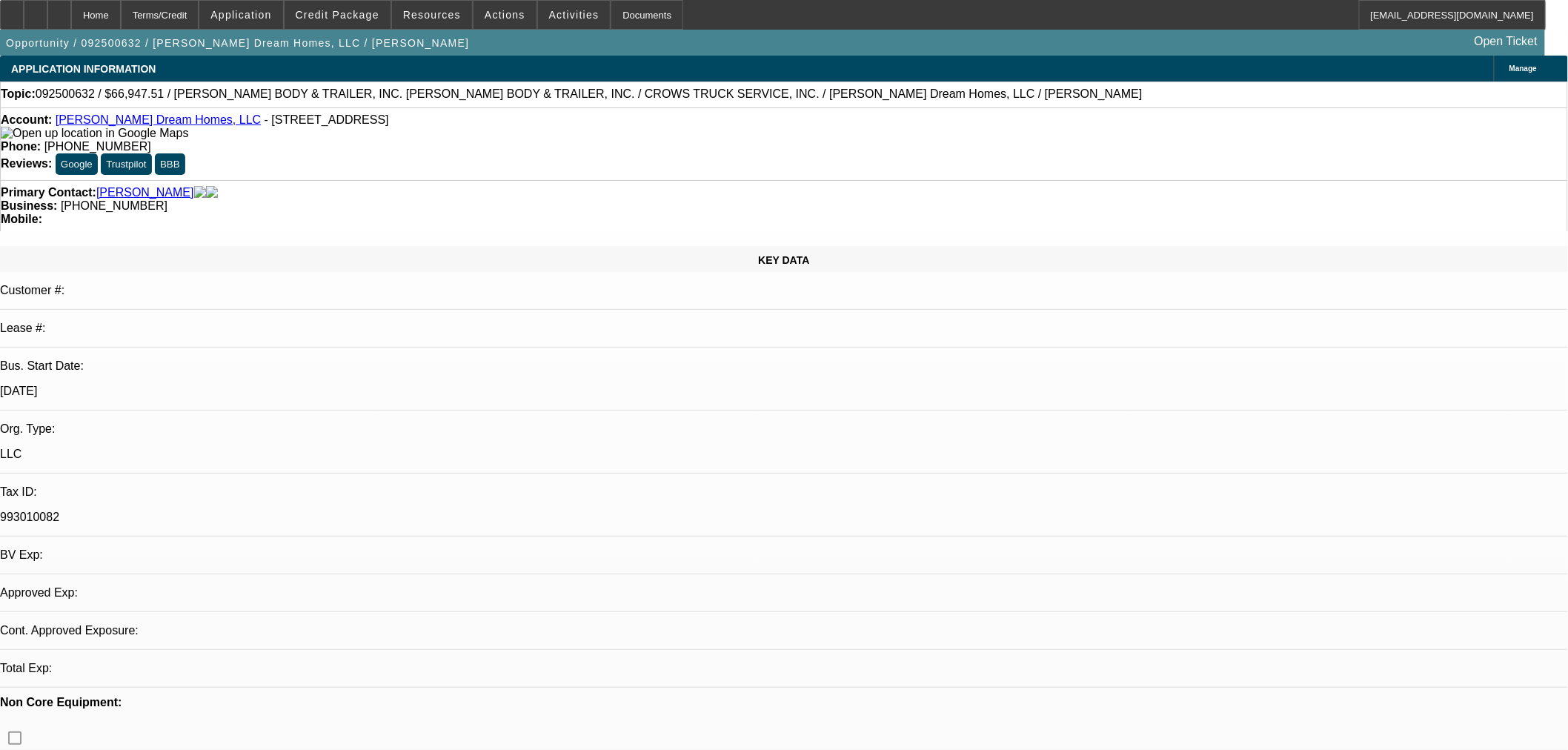
select select "0.1"
select select "2"
select select "0"
select select "1"
select select "2"
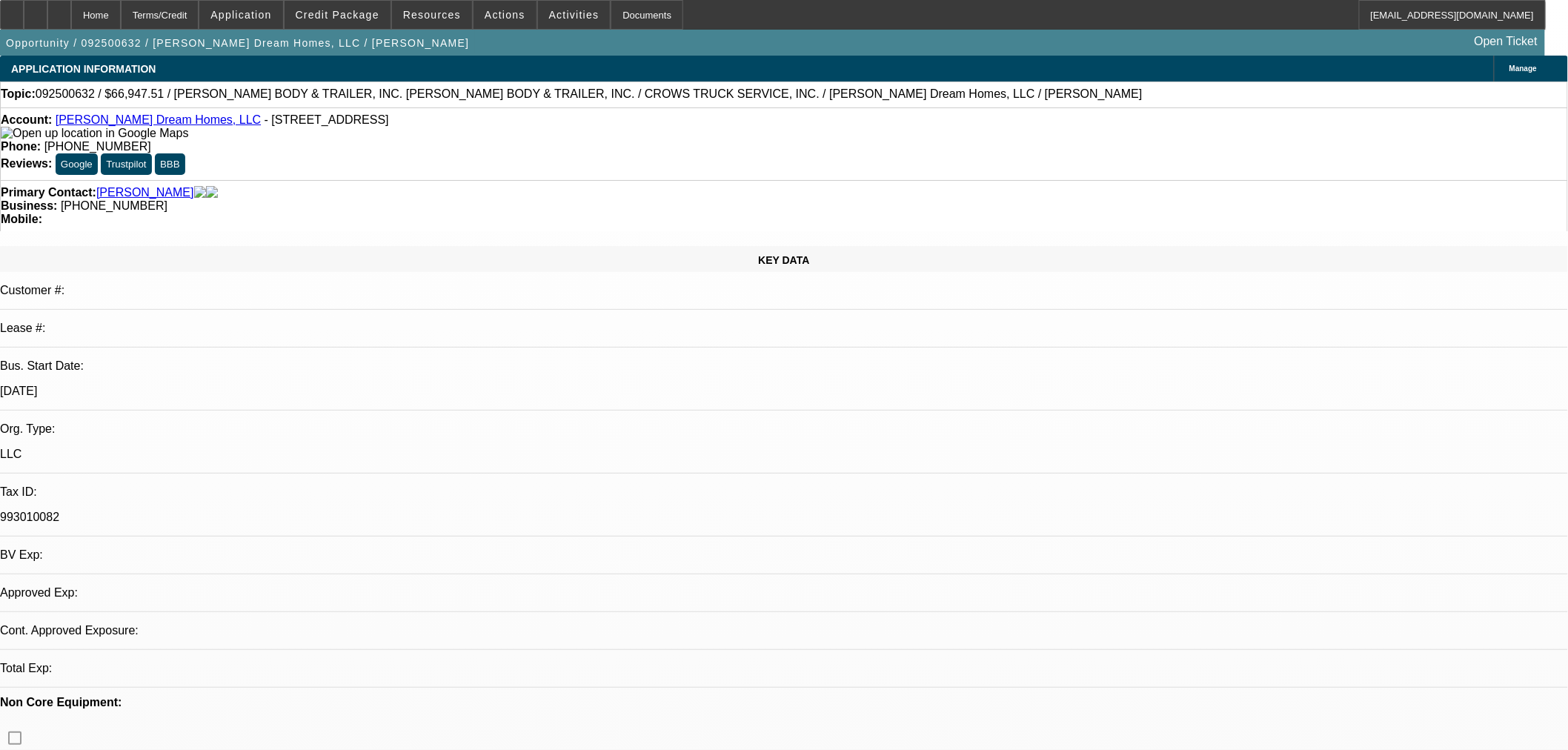
select select "6"
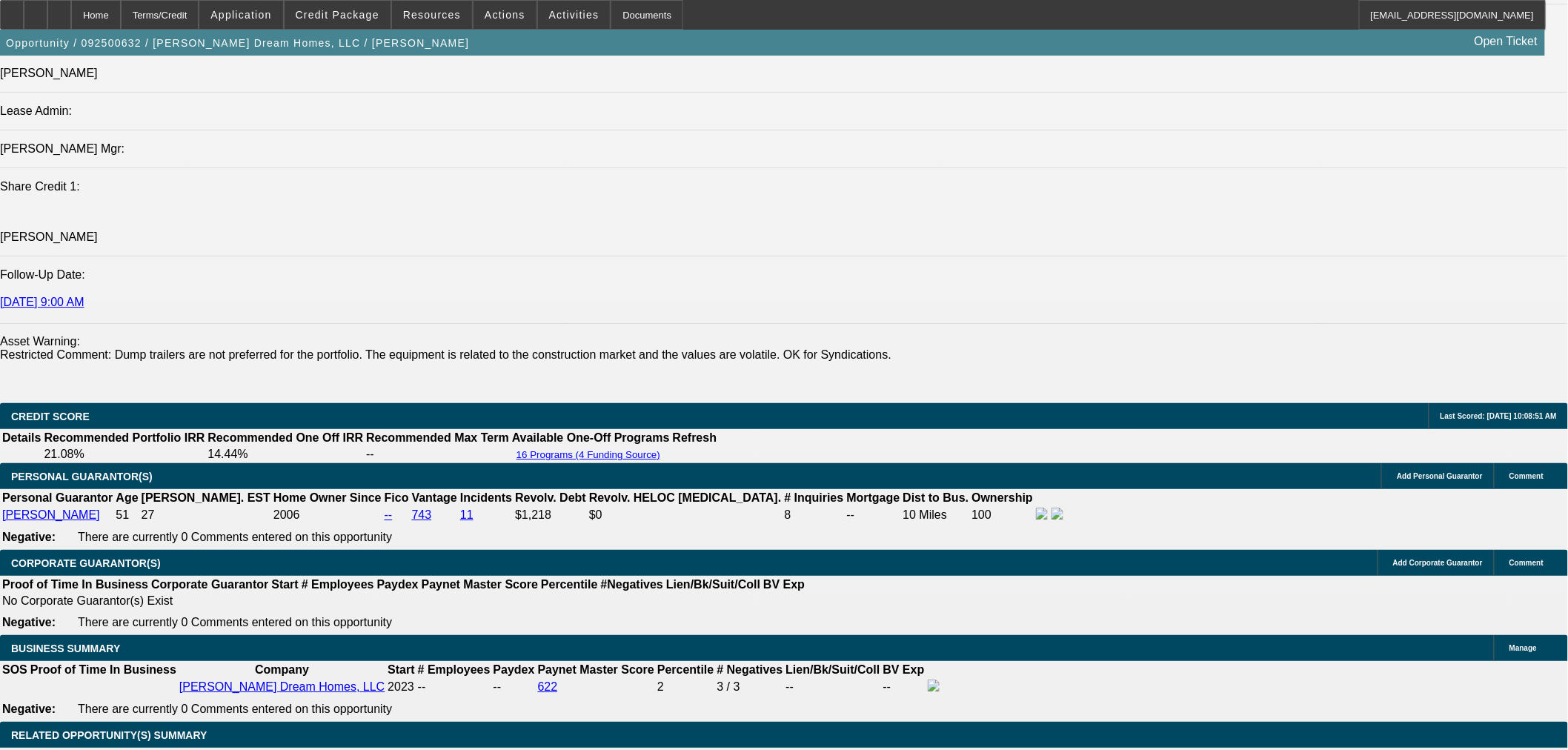
scroll to position [1783, 0]
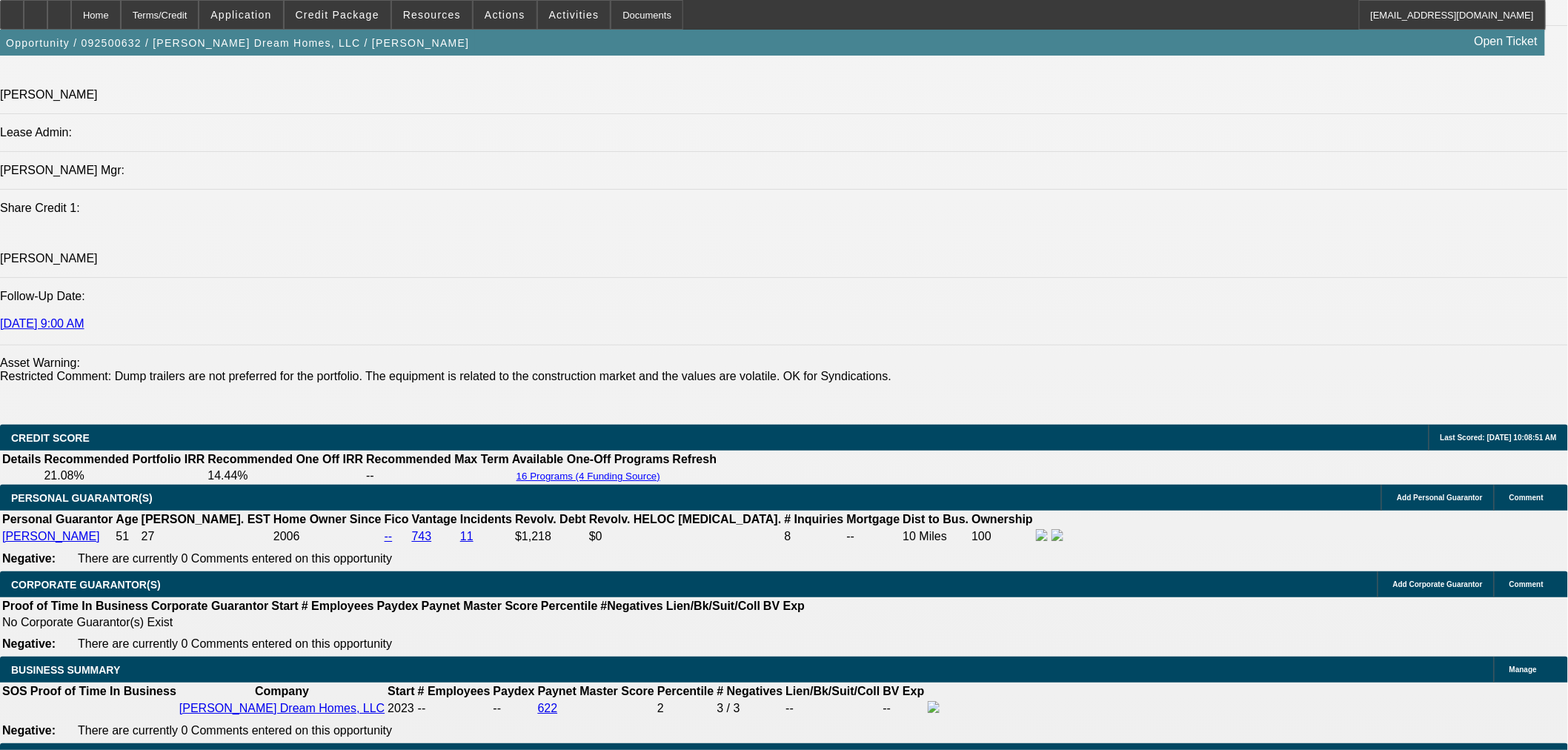
drag, startPoint x: 720, startPoint y: 334, endPoint x: 93, endPoint y: 297, distance: 628.1
copy span "SHORT TIME IN BUSINESS A LITTLE OVER TWO YEARS, NO HOME MORTGAGE PRESENT, OVER …"
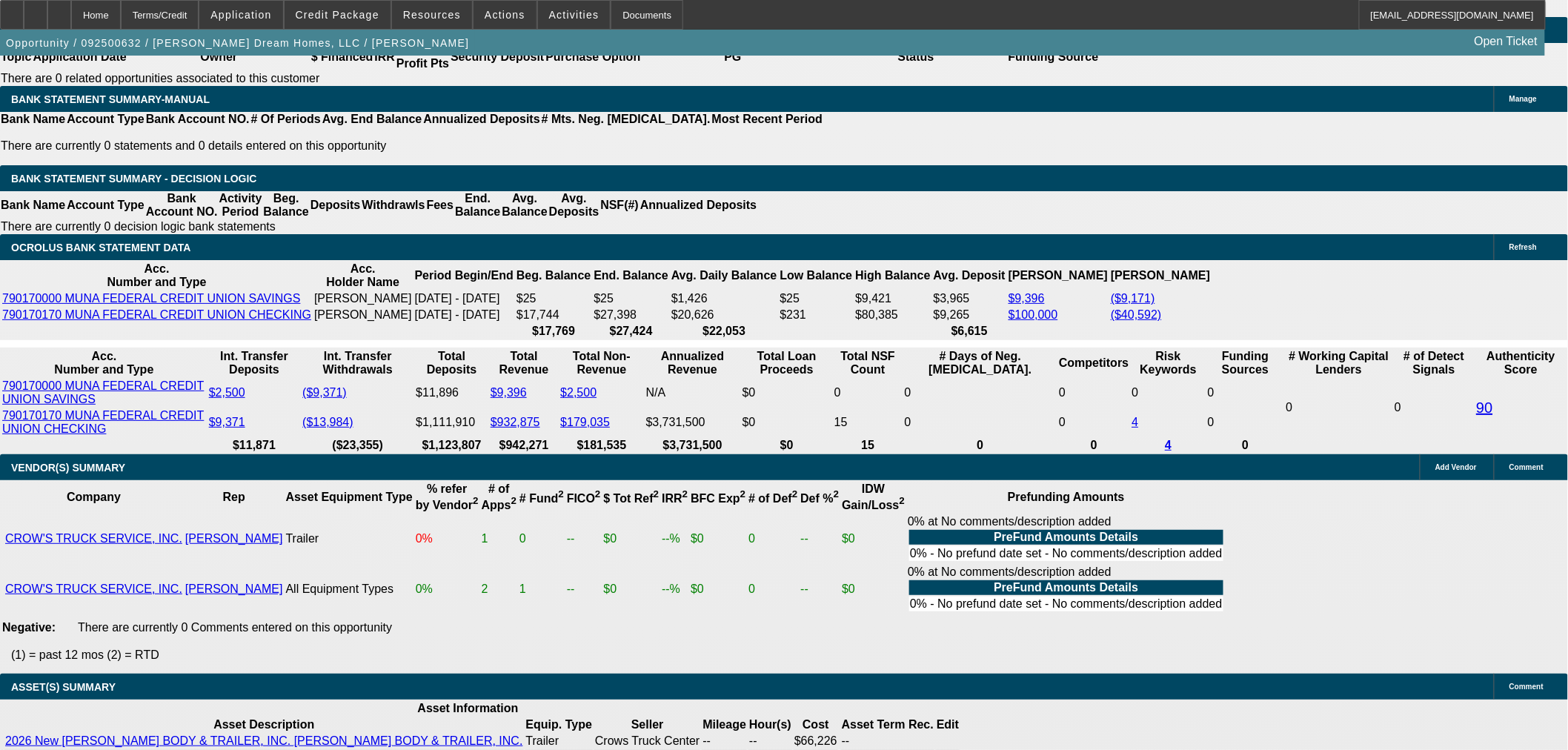
scroll to position [2606, 0]
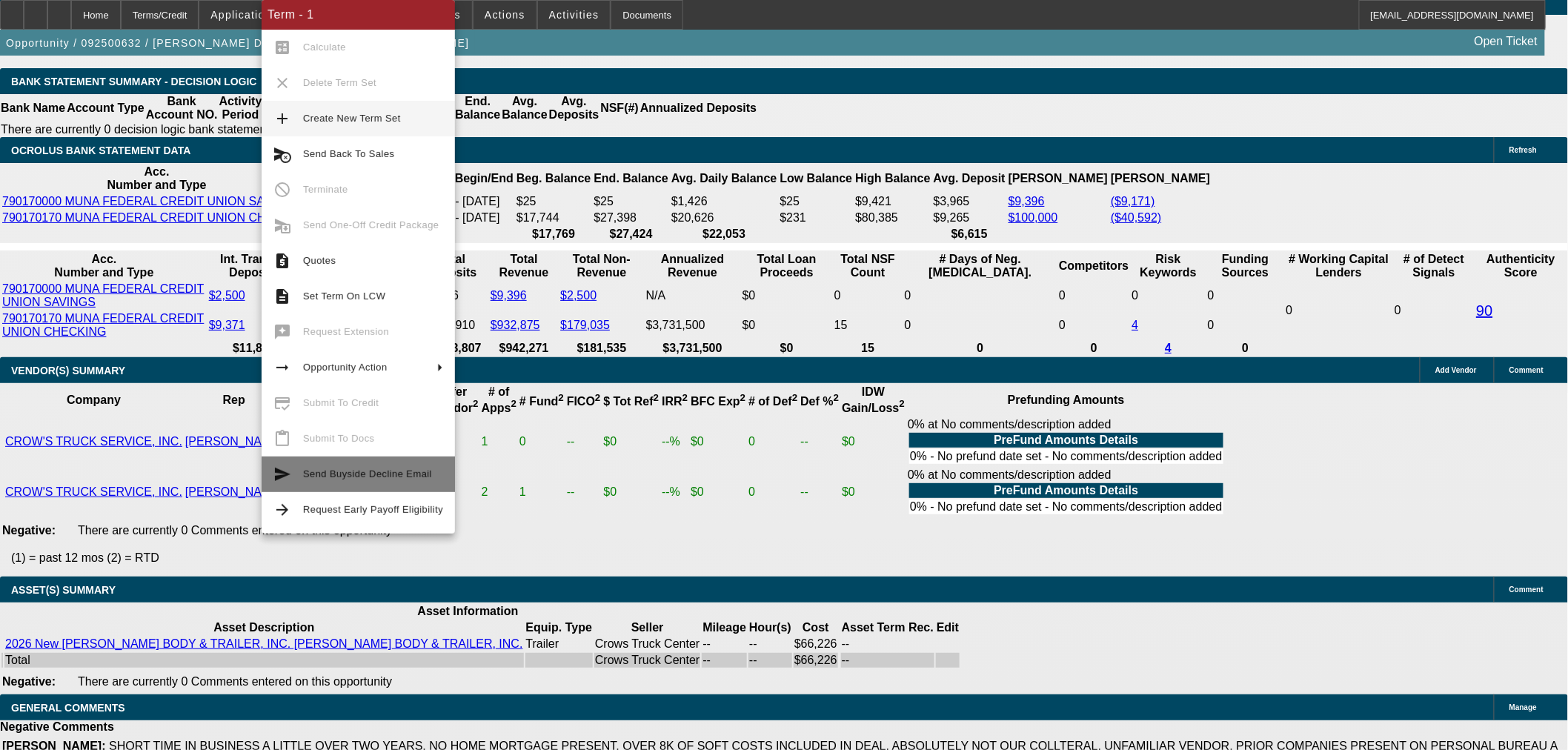
click at [382, 486] on button "send Send Buyside Decline Email" at bounding box center [358, 474] width 193 height 36
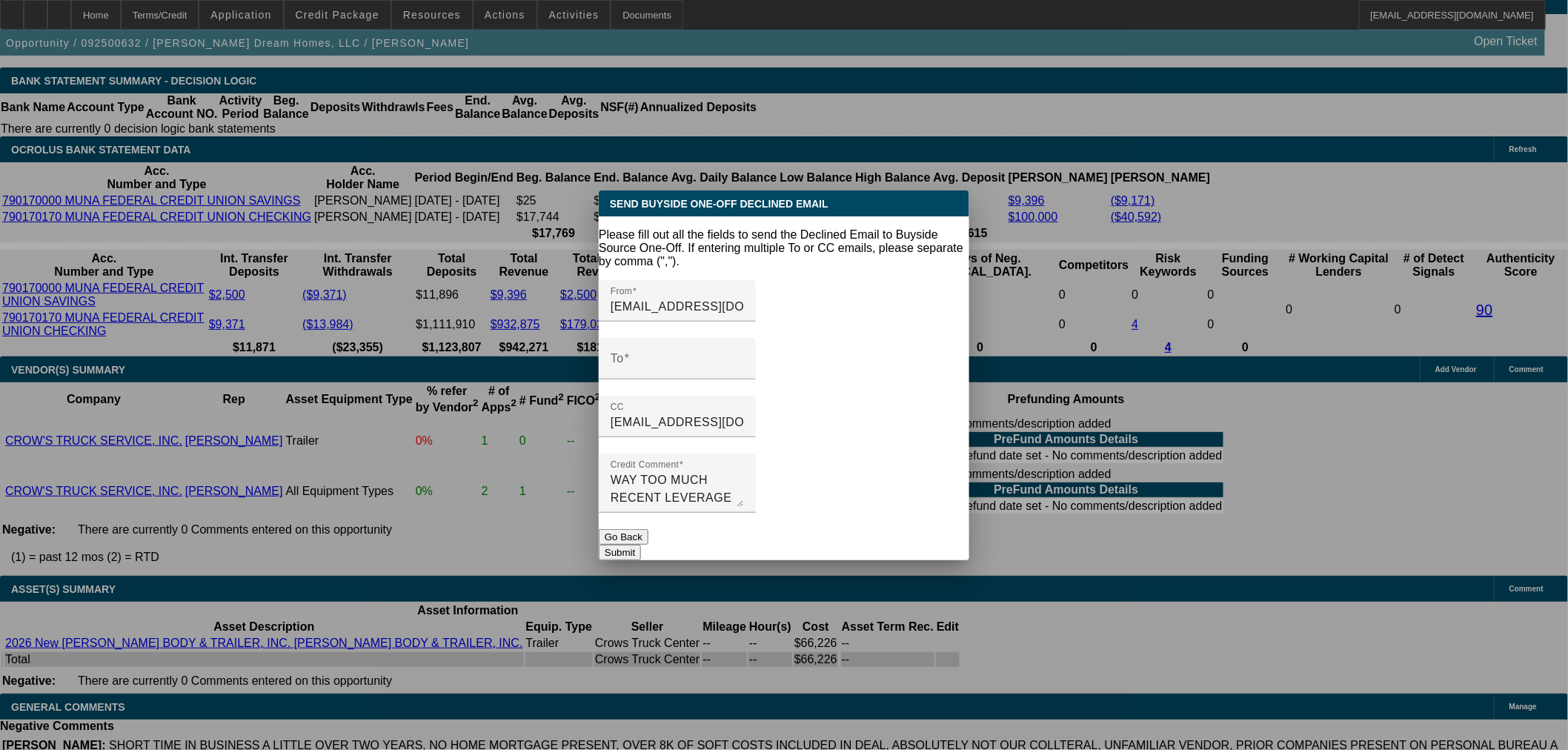
scroll to position [0, 0]
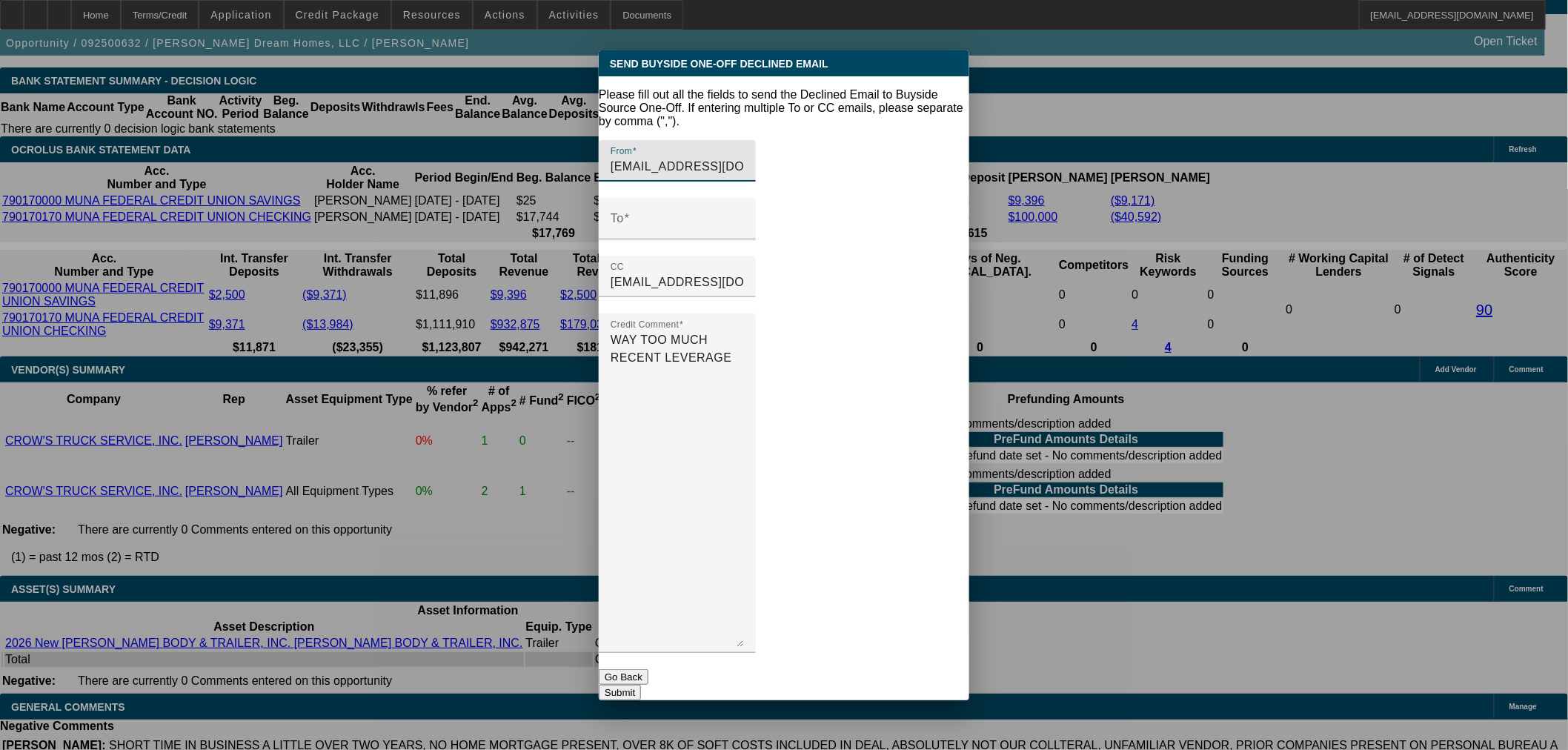
drag, startPoint x: 939, startPoint y: 485, endPoint x: 931, endPoint y: 767, distance: 282.1
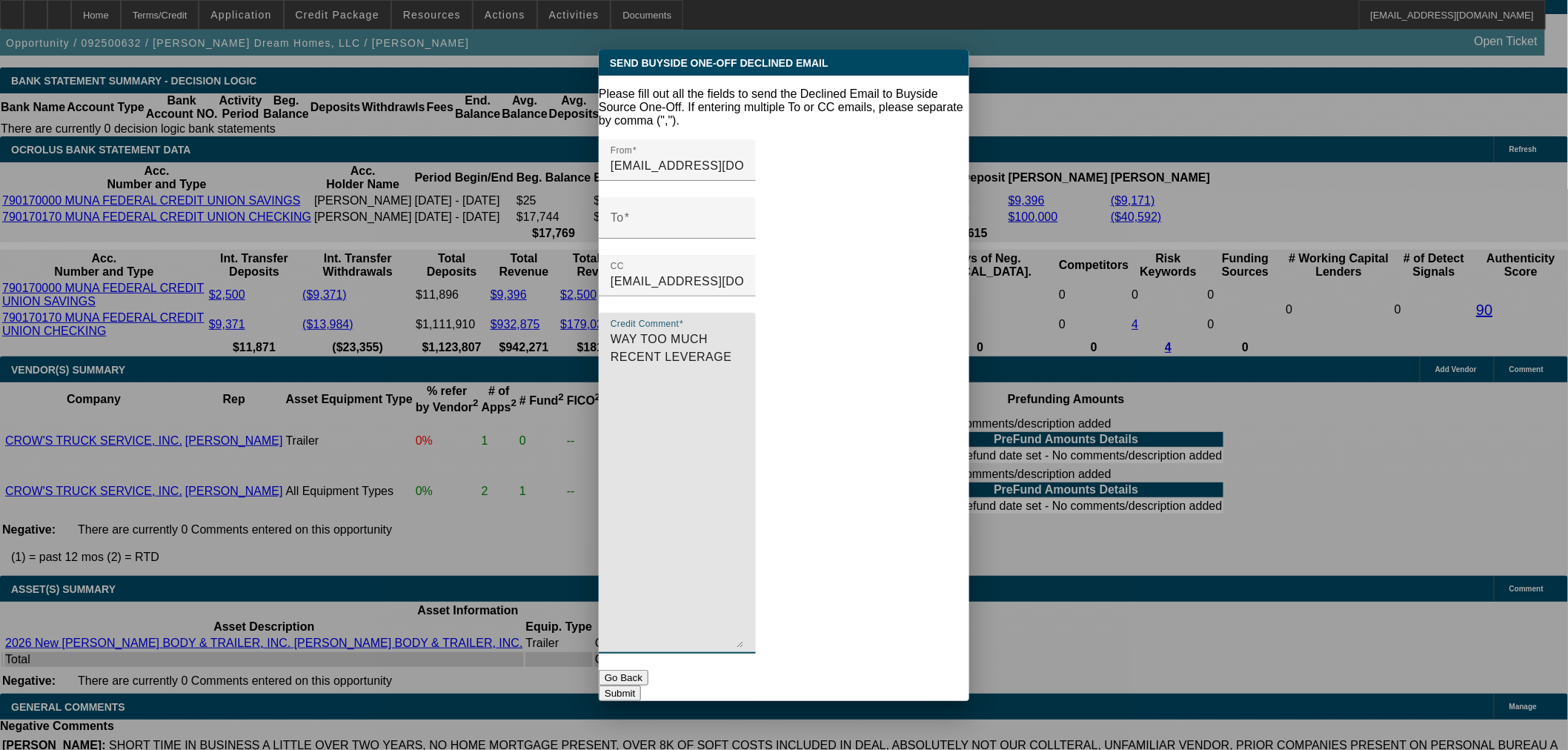
click at [744, 351] on textarea "WAY TOO MUCH RECENT LEVERAGE" at bounding box center [678, 489] width 133 height 317
paste textarea "SHORT TIME IN BUSINESS A LITTLE OVER TWO YEARS, NO HOME MORTGAGE PRESENT, OVER …"
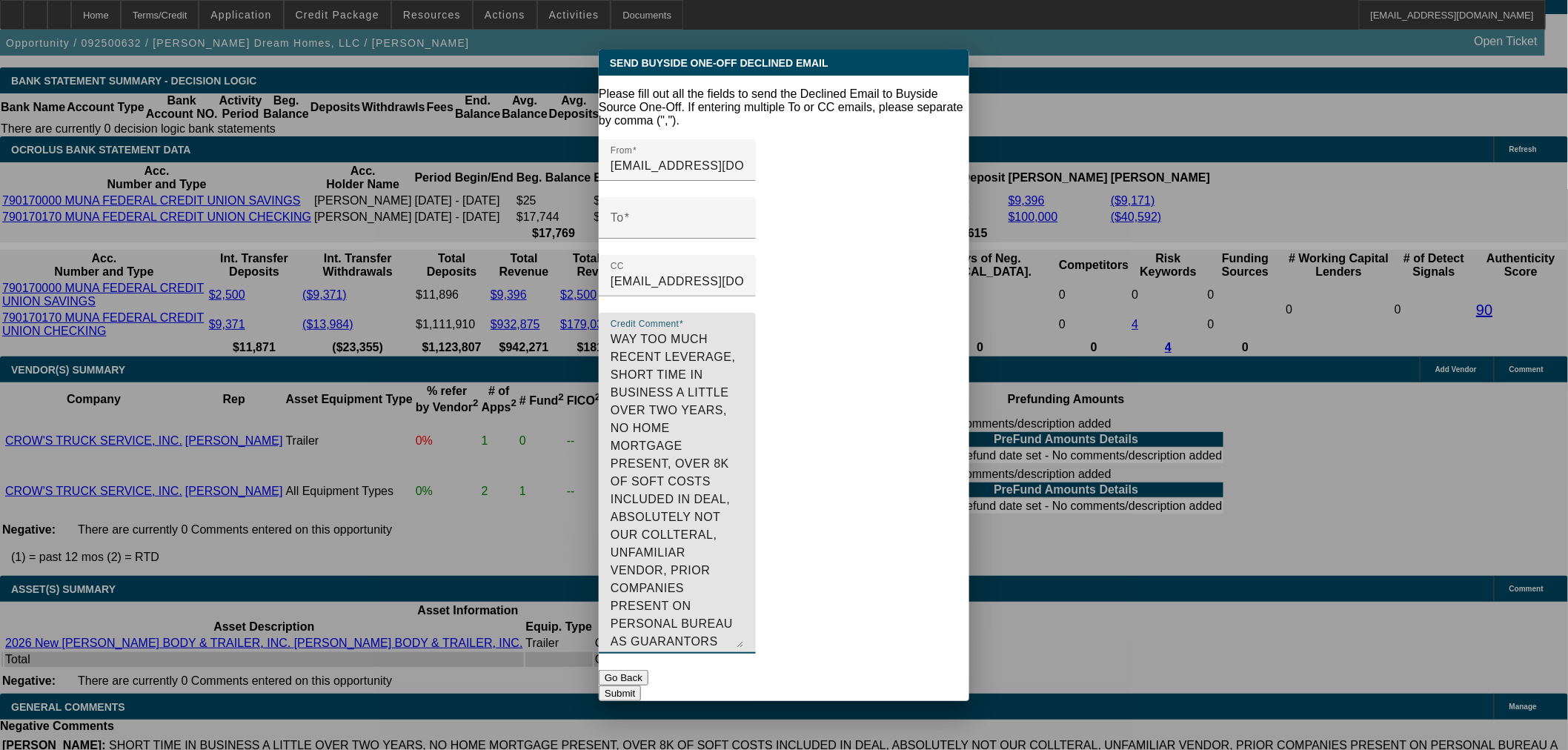
drag, startPoint x: 744, startPoint y: 334, endPoint x: 716, endPoint y: 373, distance: 48.0
click at [716, 373] on textarea "WAY TOO MUCH RECENT LEVERAGE, SHORT TIME IN BUSINESS A LITTLE OVER TWO YEARS, N…" at bounding box center [678, 489] width 133 height 317
drag, startPoint x: 697, startPoint y: 409, endPoint x: 729, endPoint y: 356, distance: 61.9
click at [729, 356] on textarea "WAY TOO MUCH RECENT LEVERAGE, SHORT TIME IN BUSINESS, NOT OUR COLLTERAL, UNFAMI…" at bounding box center [678, 489] width 133 height 317
click at [744, 371] on textarea "WAY TOO MUCH RECENT LEVERAGE, SHORT TIME IN BUSINESS, NOT OUR COLLTERAL, LOW PA…" at bounding box center [678, 489] width 133 height 317
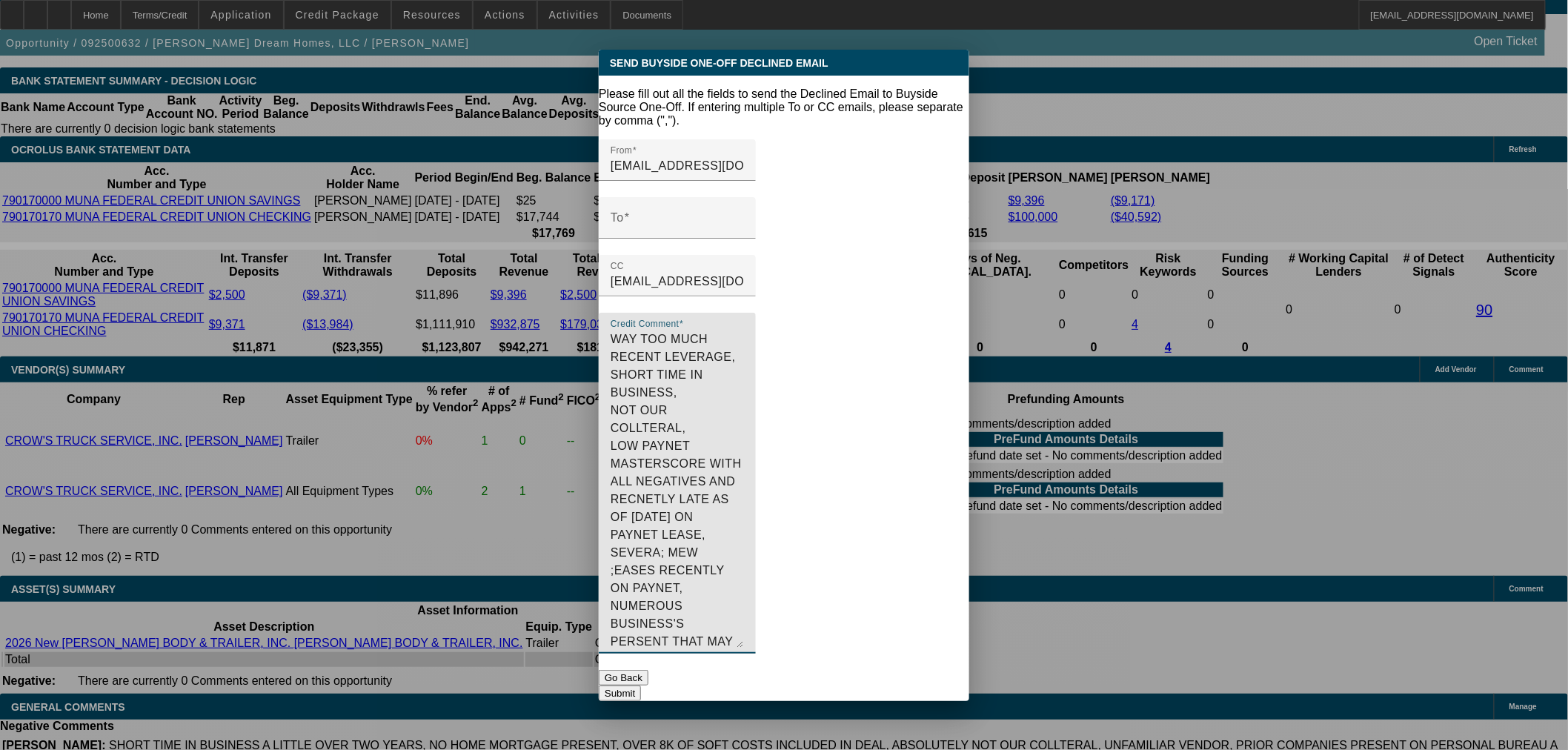
click at [712, 428] on textarea "WAY TOO MUCH RECENT LEVERAGE, SHORT TIME IN BUSINESS, NOT OUR COLLTERAL, LOW PA…" at bounding box center [678, 489] width 133 height 317
drag, startPoint x: 709, startPoint y: 426, endPoint x: 764, endPoint y: 379, distance: 72.3
click at [744, 379] on textarea "WAY TOO MUCH RECENT LEVERAGE, SHORT TIME IN BUSINESS, NOT OUR COLLTERAL, LOW PA…" at bounding box center [678, 489] width 133 height 317
drag, startPoint x: 880, startPoint y: 391, endPoint x: 915, endPoint y: 454, distance: 72.1
click at [744, 454] on textarea "WAY TOO MUCH RECENT LEVERAGE, SHORT TIME IN BUSINESS, NOT OUR COLLTERAL, LOW PA…" at bounding box center [678, 489] width 133 height 317
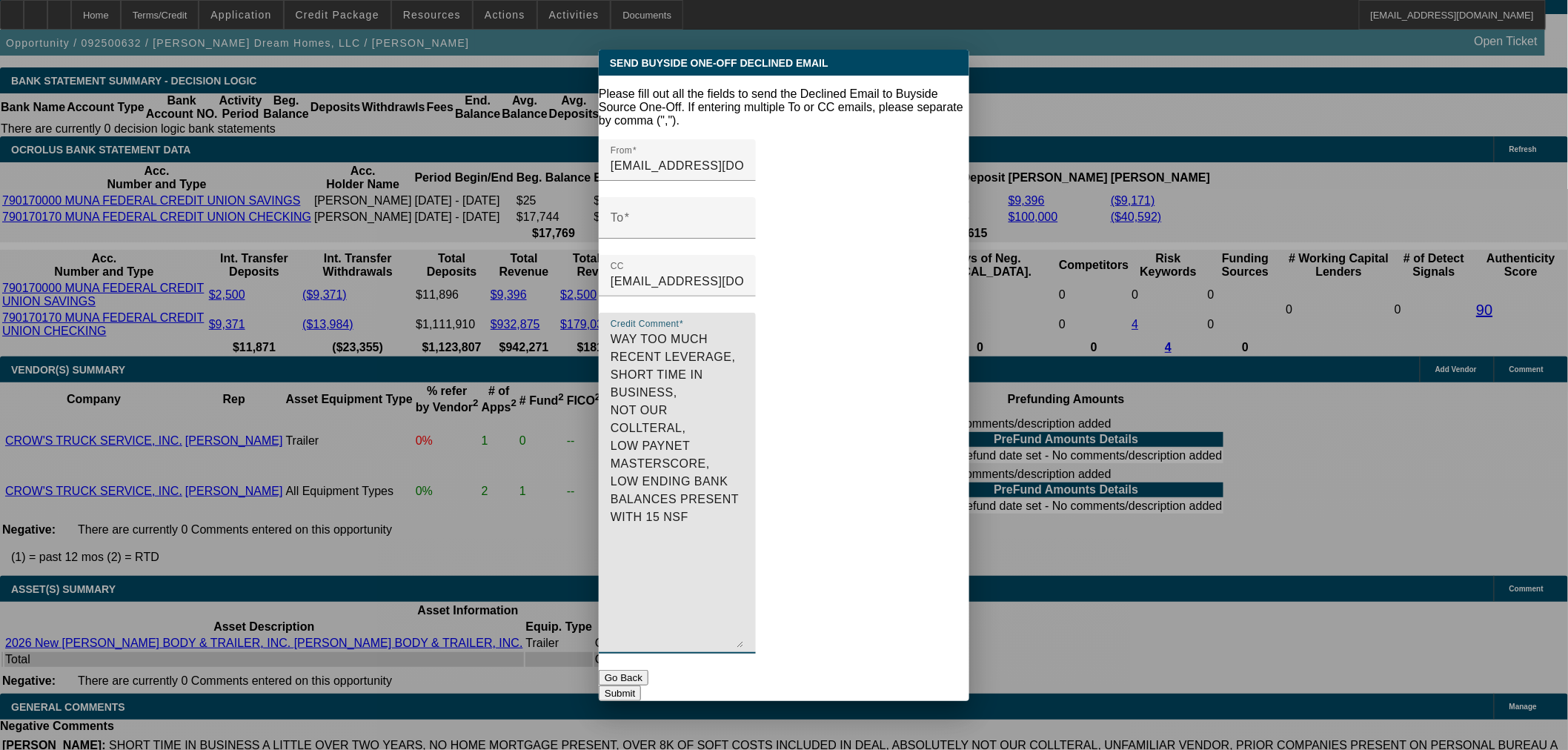
drag, startPoint x: 907, startPoint y: 391, endPoint x: 590, endPoint y: 313, distance: 326.5
click at [590, 313] on div "Send Buyside One-Off Declined Email Please fill out all the fields to send the …" at bounding box center [784, 375] width 1568 height 750
type textarea "WAY TOO MUCH RECENT LEVERAGE, SHORT TIME IN BUSINESS, NOT OUR COLLTERAL, LOW PA…"
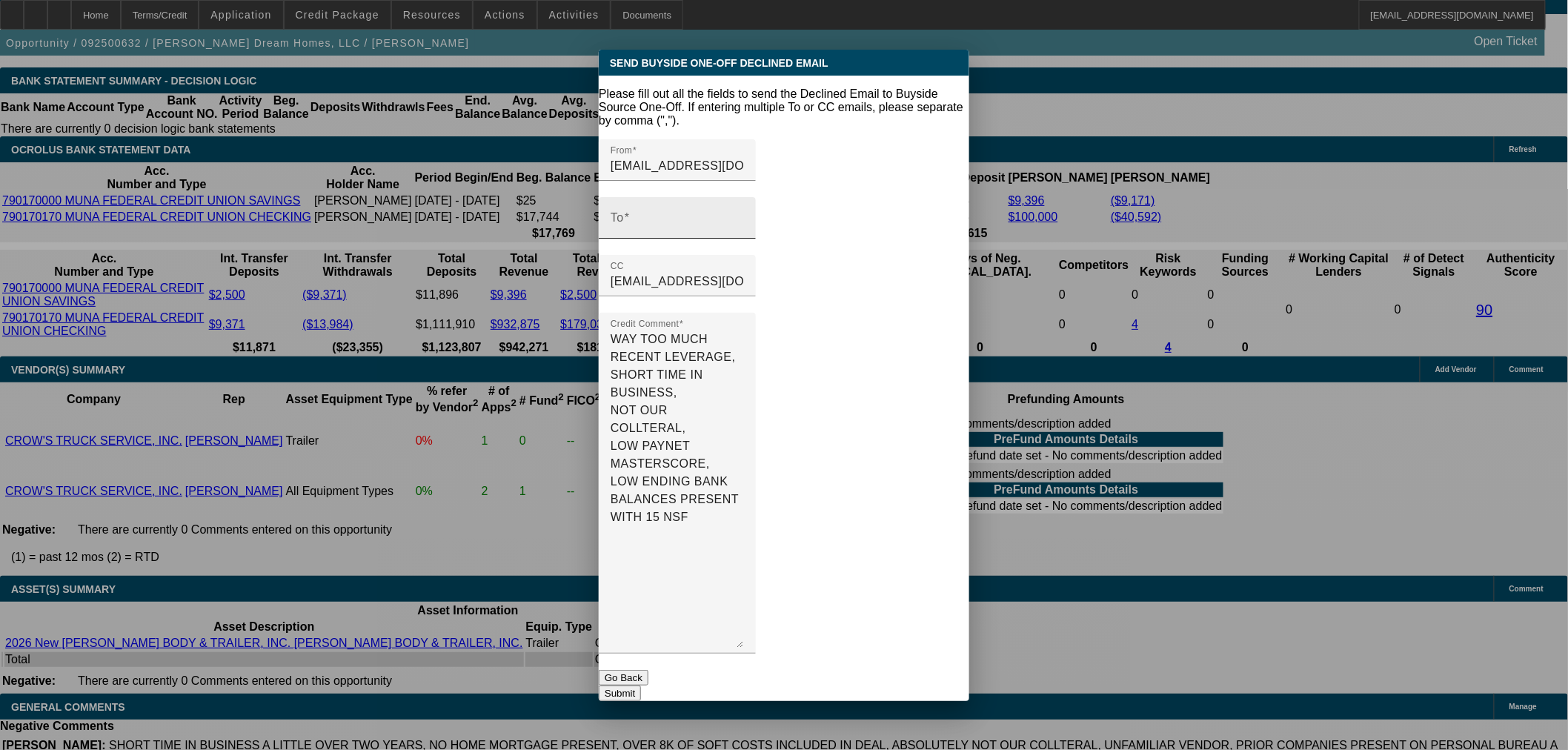
click at [734, 215] on input "To" at bounding box center [678, 224] width 133 height 18
paste input "sethj@smarterfinanceusa.com"
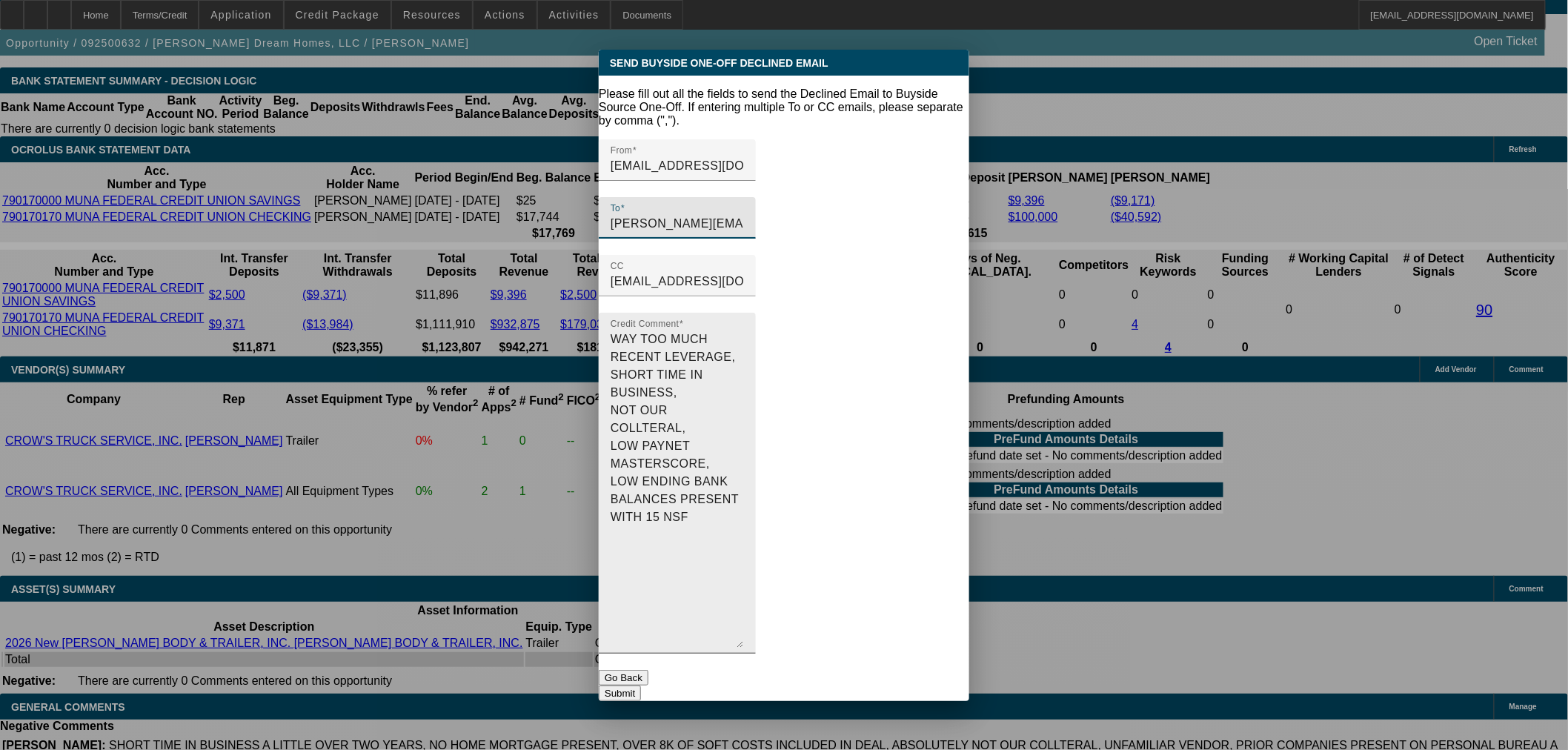
type input "sethj@smarterfinanceusa.com"
drag, startPoint x: 904, startPoint y: 391, endPoint x: 558, endPoint y: 291, distance: 360.2
click at [558, 291] on div "Send Buyside One-Off Declined Email Please fill out all the fields to send the …" at bounding box center [784, 375] width 1568 height 750
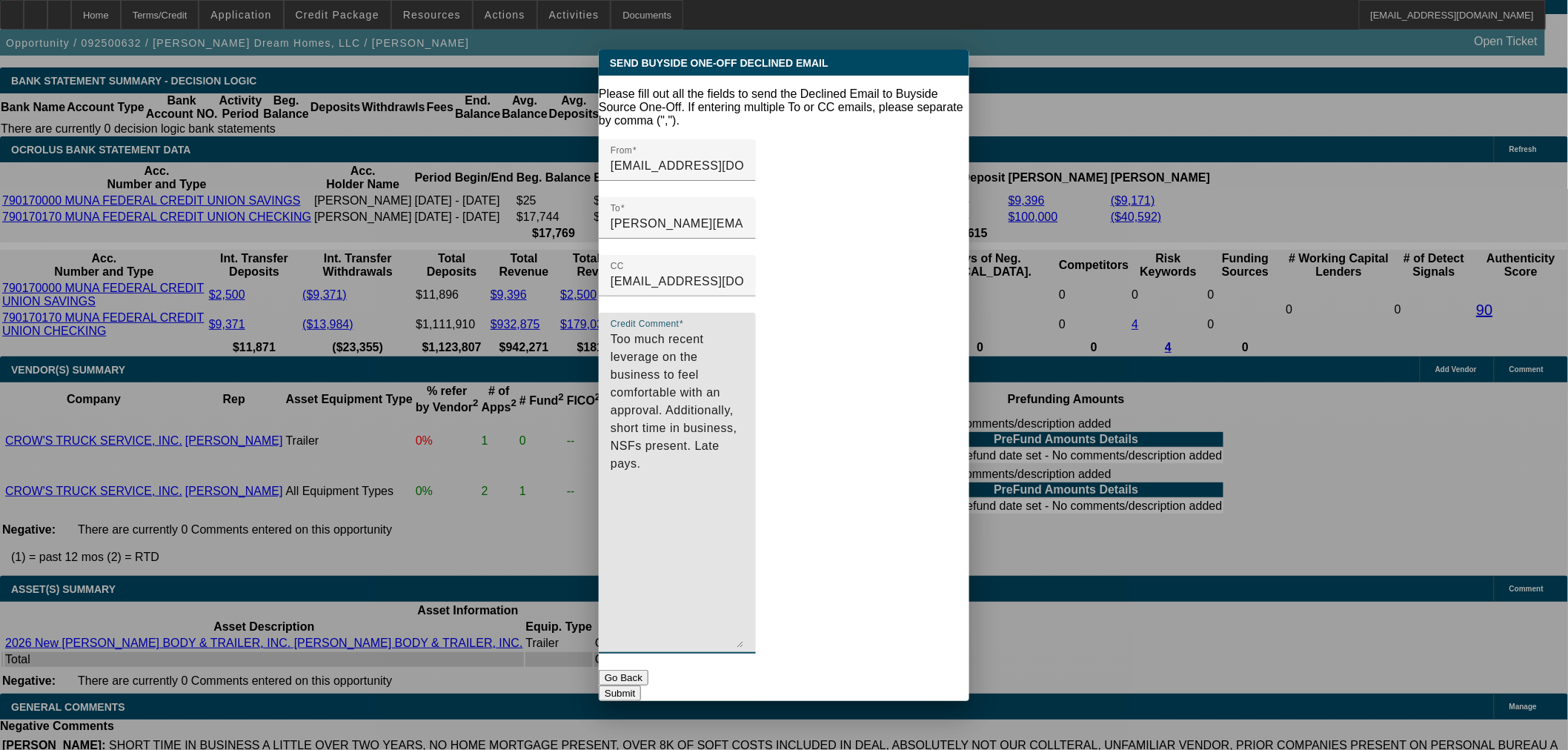
type textarea "Too much recent leverage on the business to feel comfortable with an approval. …"
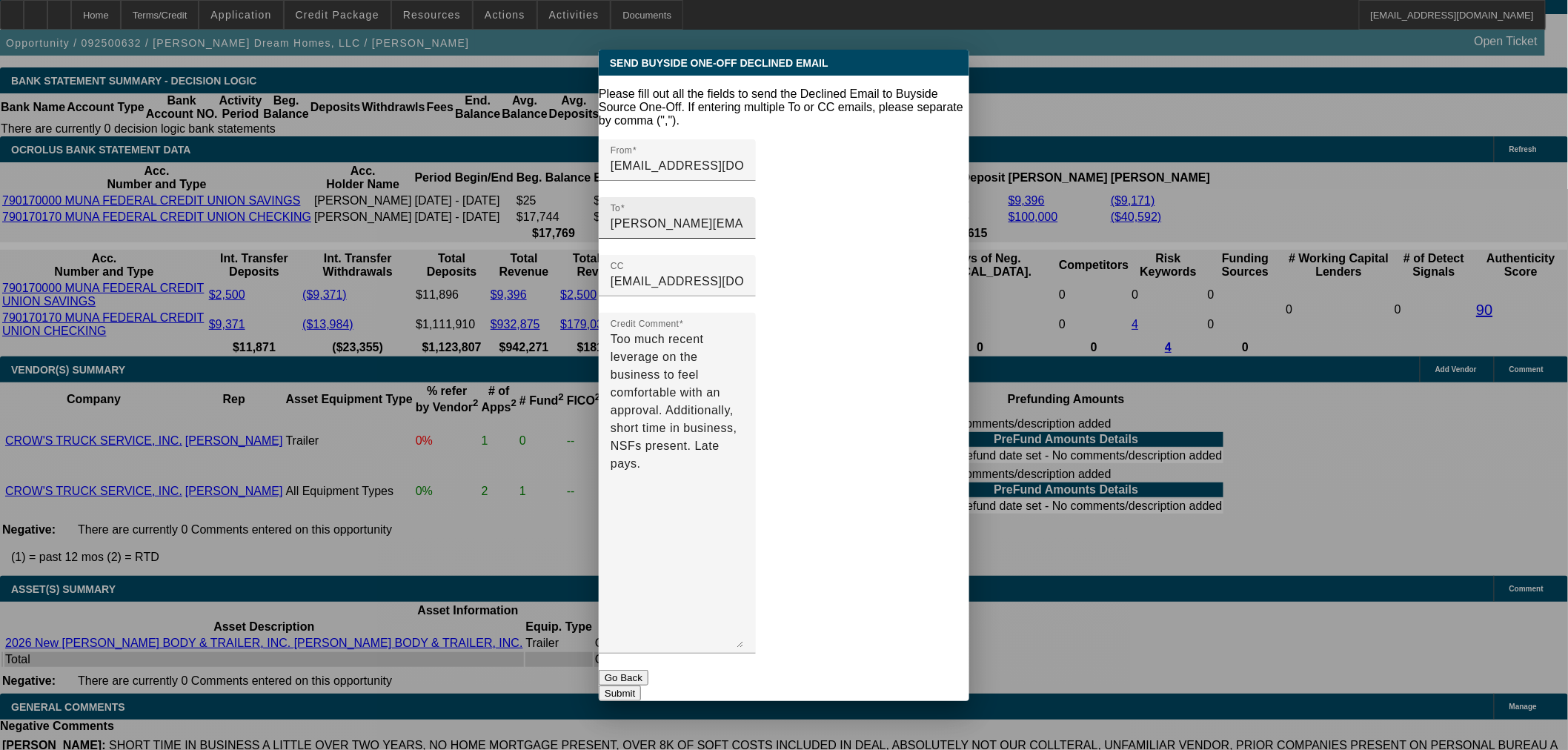
drag, startPoint x: 792, startPoint y: 211, endPoint x: 784, endPoint y: 210, distance: 8.1
click at [744, 215] on input "sethj@smarterfinanceusa.com" at bounding box center [678, 224] width 133 height 18
paste input "credit@smarterfinanceusa.com"
type input "sethj@smarterfinanceusa.com,credit@smarterfinanceusa.com"
click at [641, 686] on button "Submit" at bounding box center [620, 693] width 42 height 16
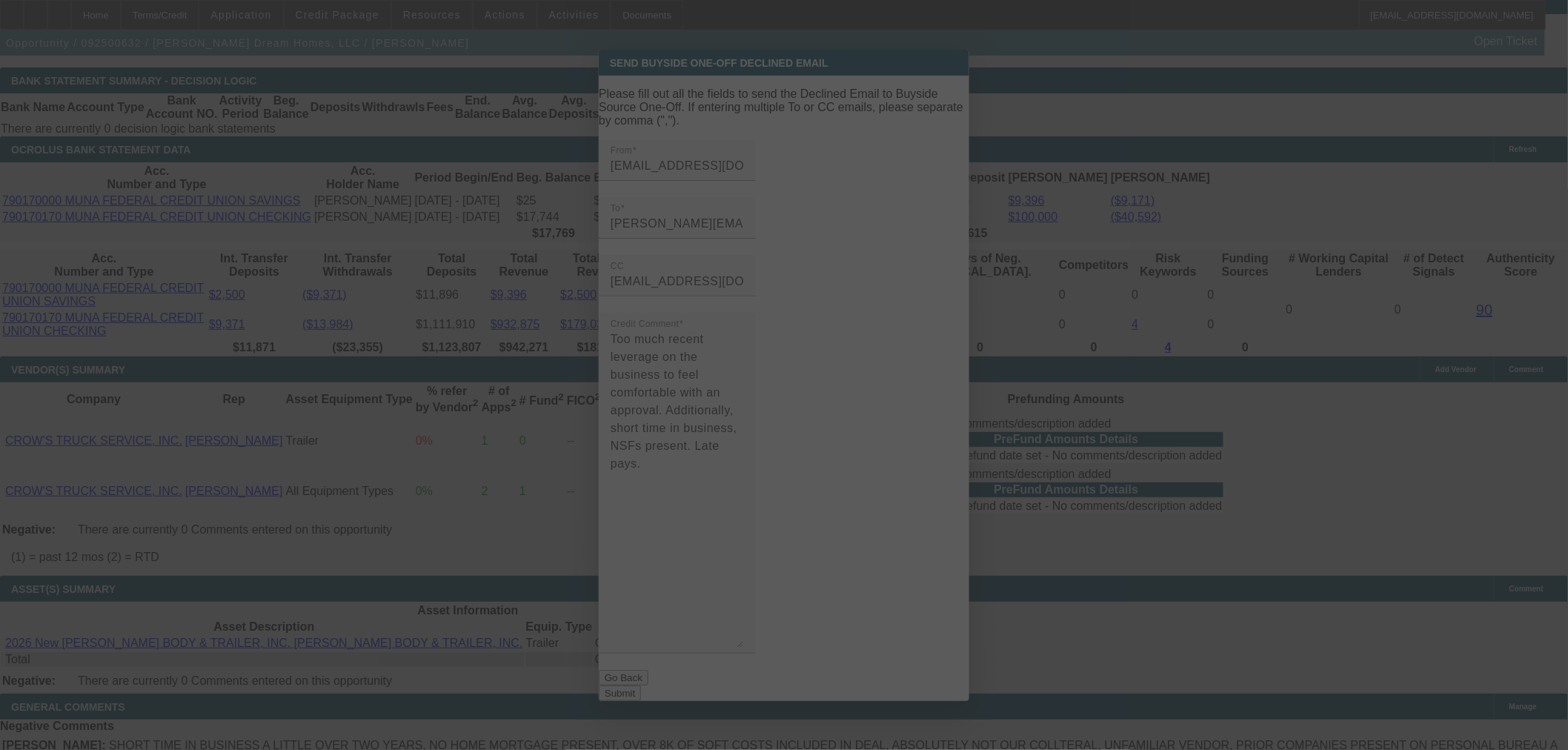
scroll to position [2606, 0]
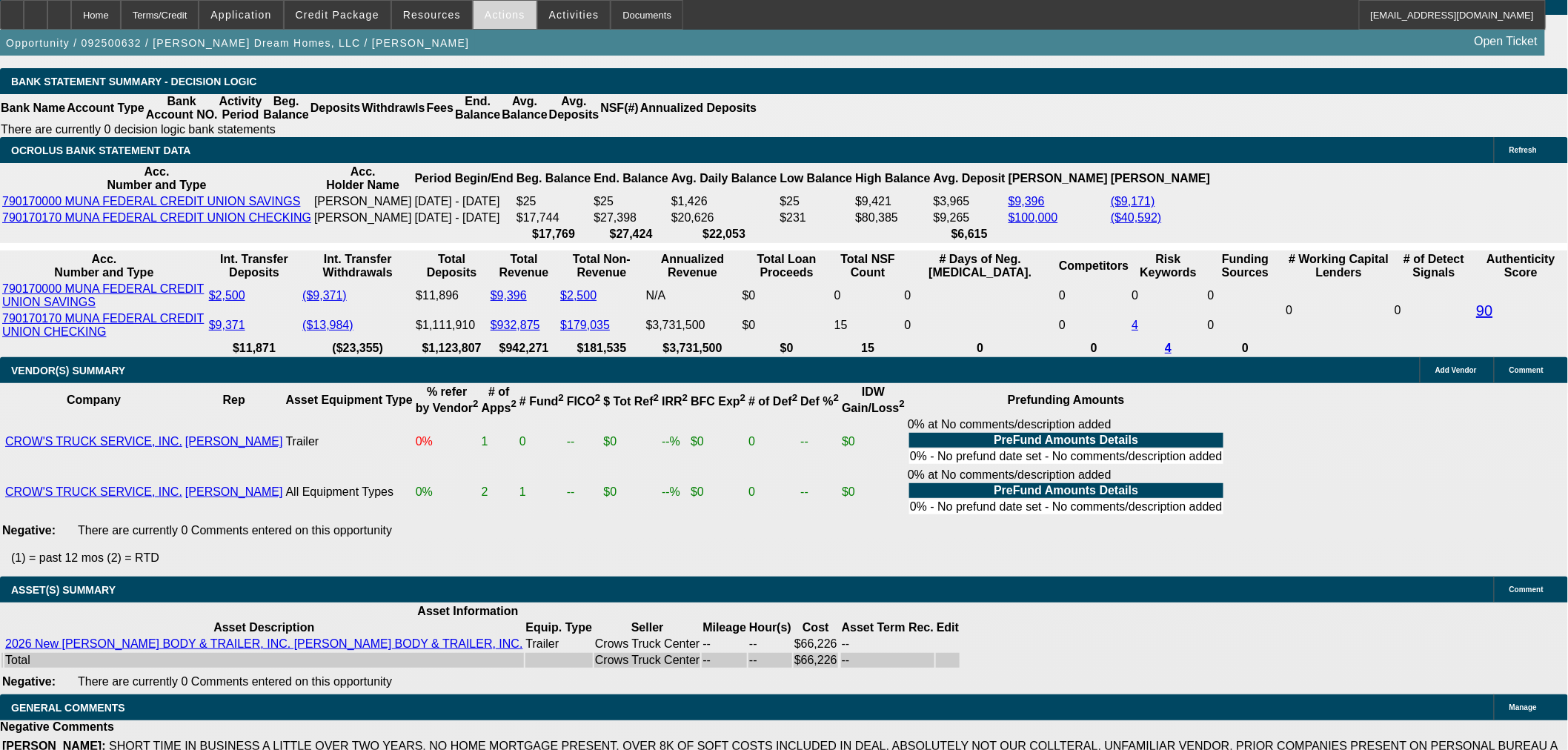
click at [502, 10] on span "Actions" at bounding box center [505, 15] width 41 height 12
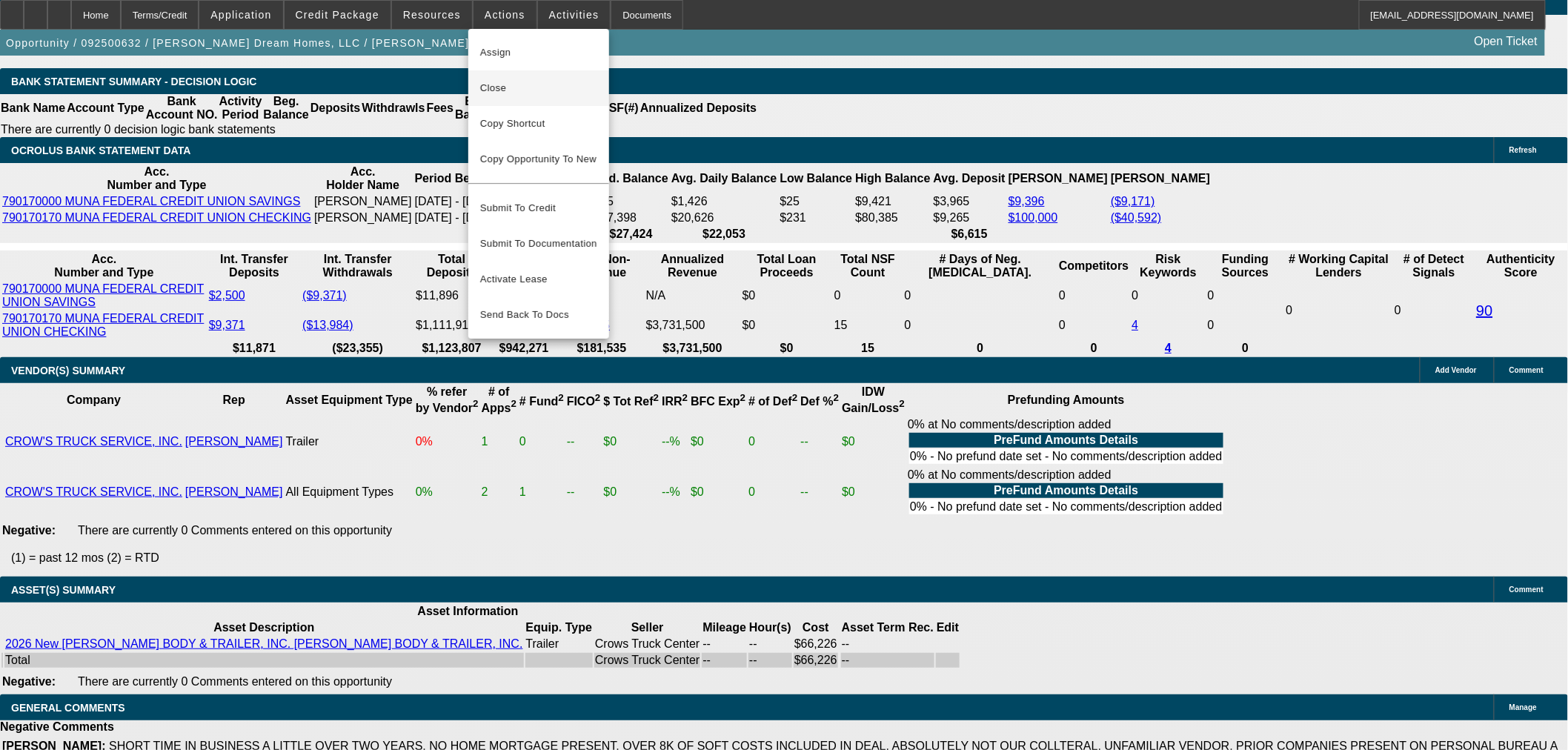
click at [510, 82] on span "Close" at bounding box center [539, 88] width 117 height 18
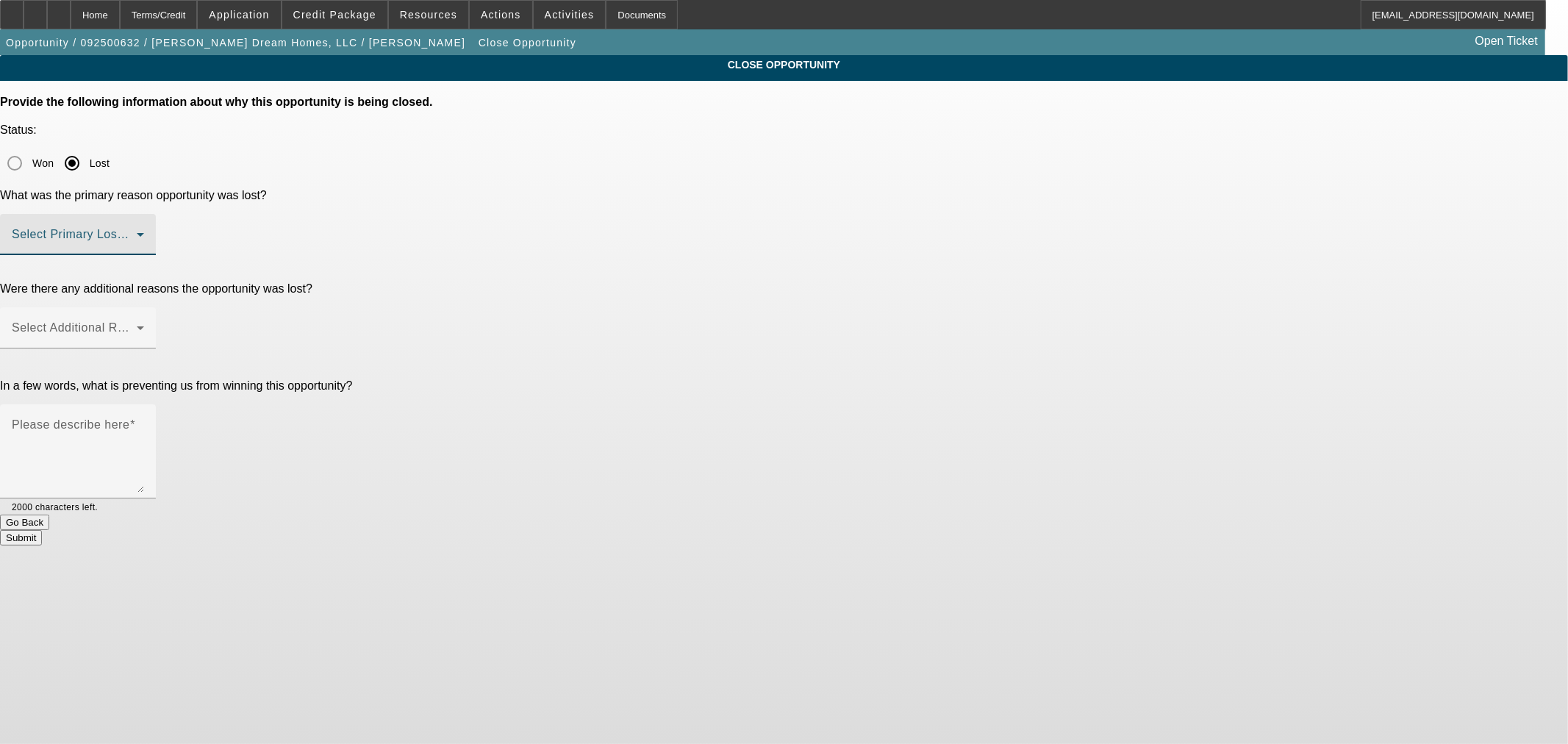
click at [137, 232] on span at bounding box center [74, 240] width 125 height 18
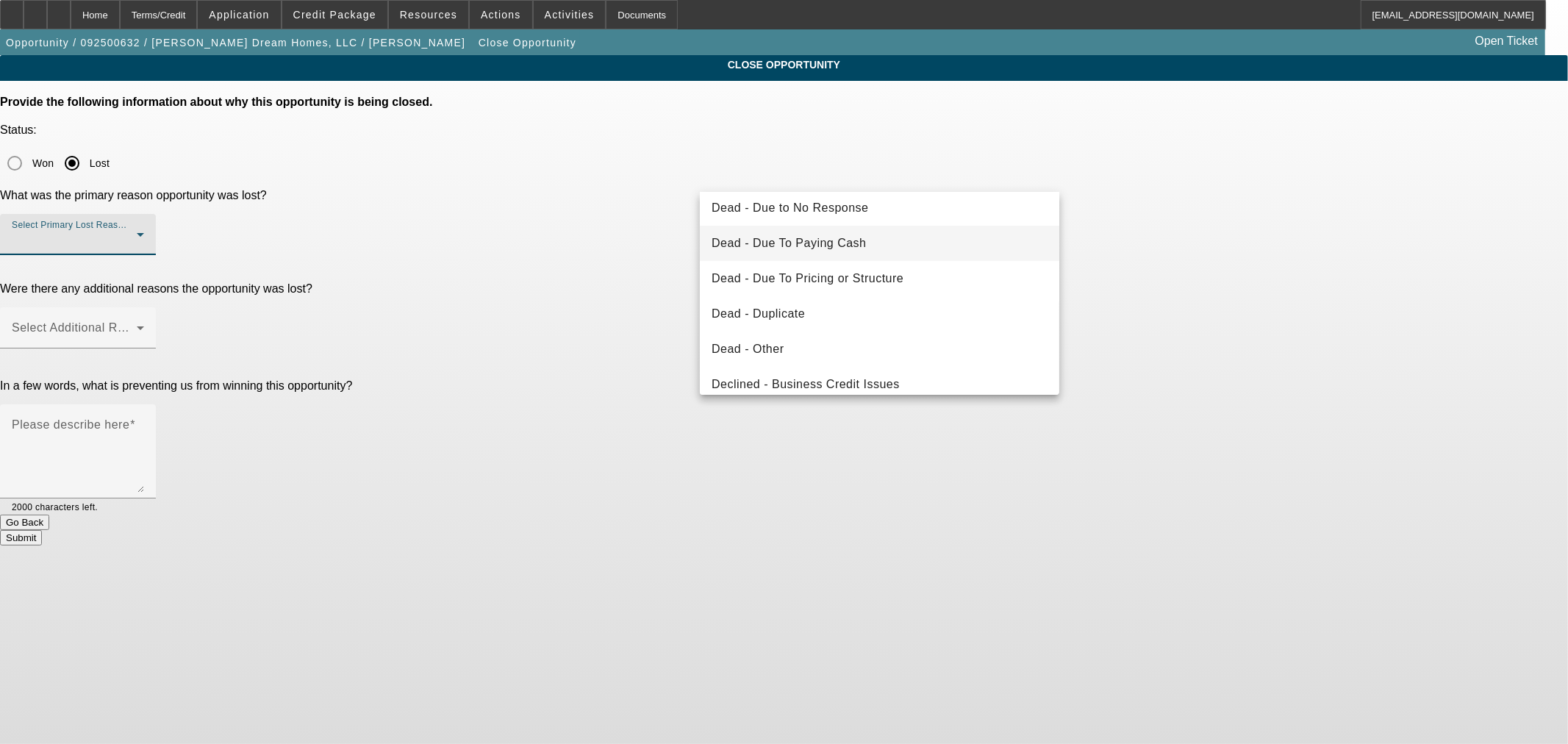
scroll to position [136, 0]
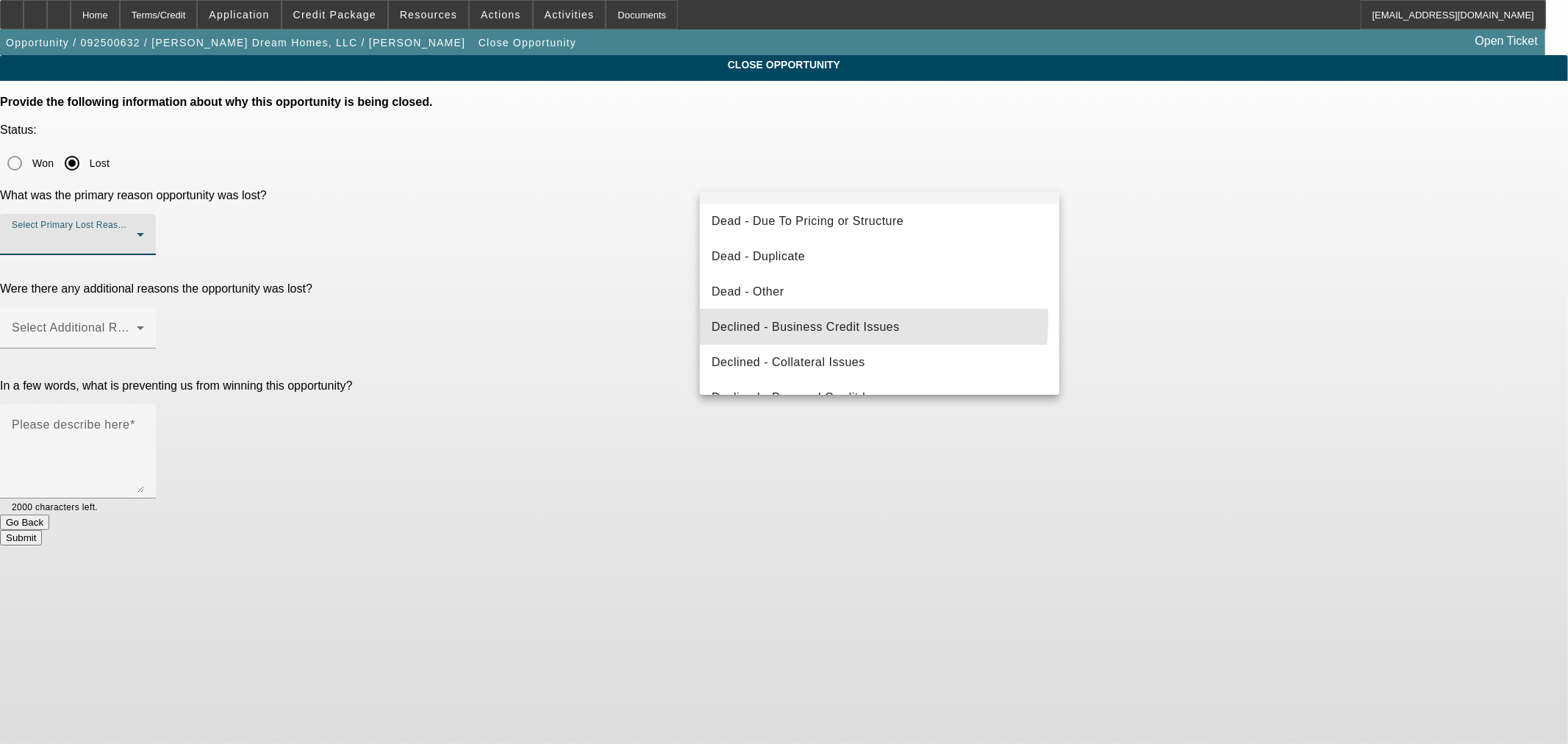
click at [858, 322] on span "Declined - Business Credit Issues" at bounding box center [806, 327] width 188 height 18
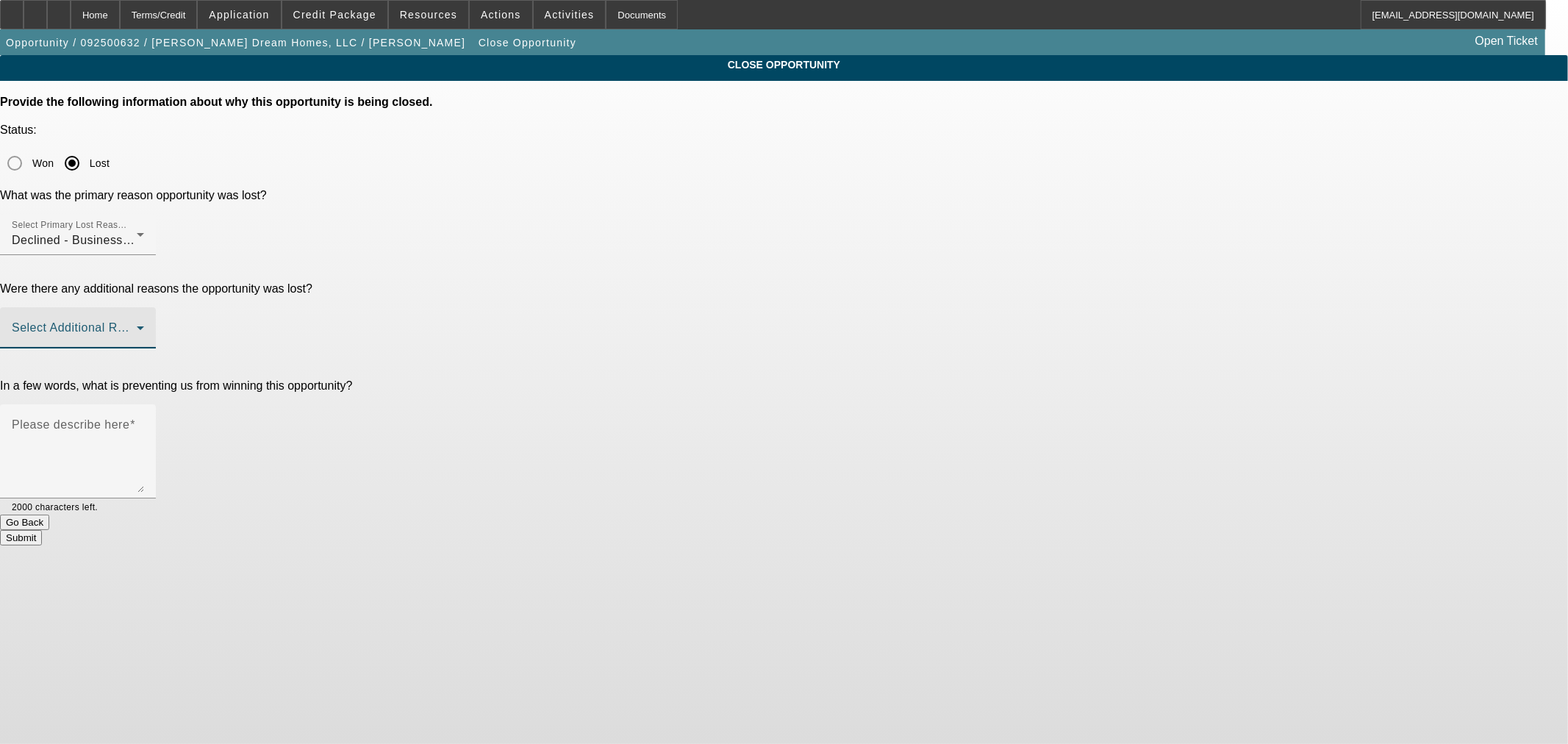
click at [137, 325] on span at bounding box center [74, 334] width 125 height 18
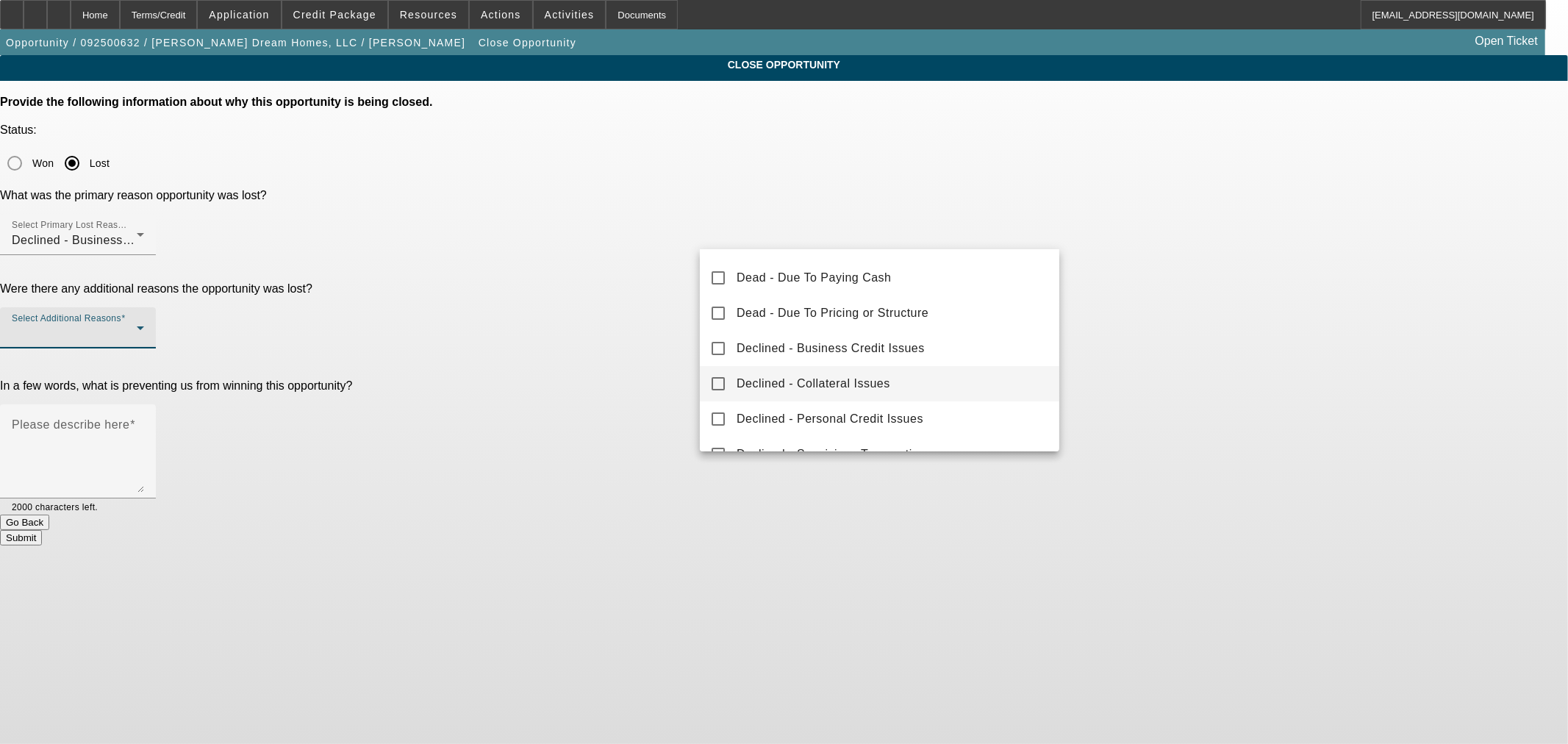
click at [863, 381] on span "Declined - Collateral Issues" at bounding box center [813, 384] width 154 height 18
click at [635, 318] on div at bounding box center [784, 372] width 1568 height 744
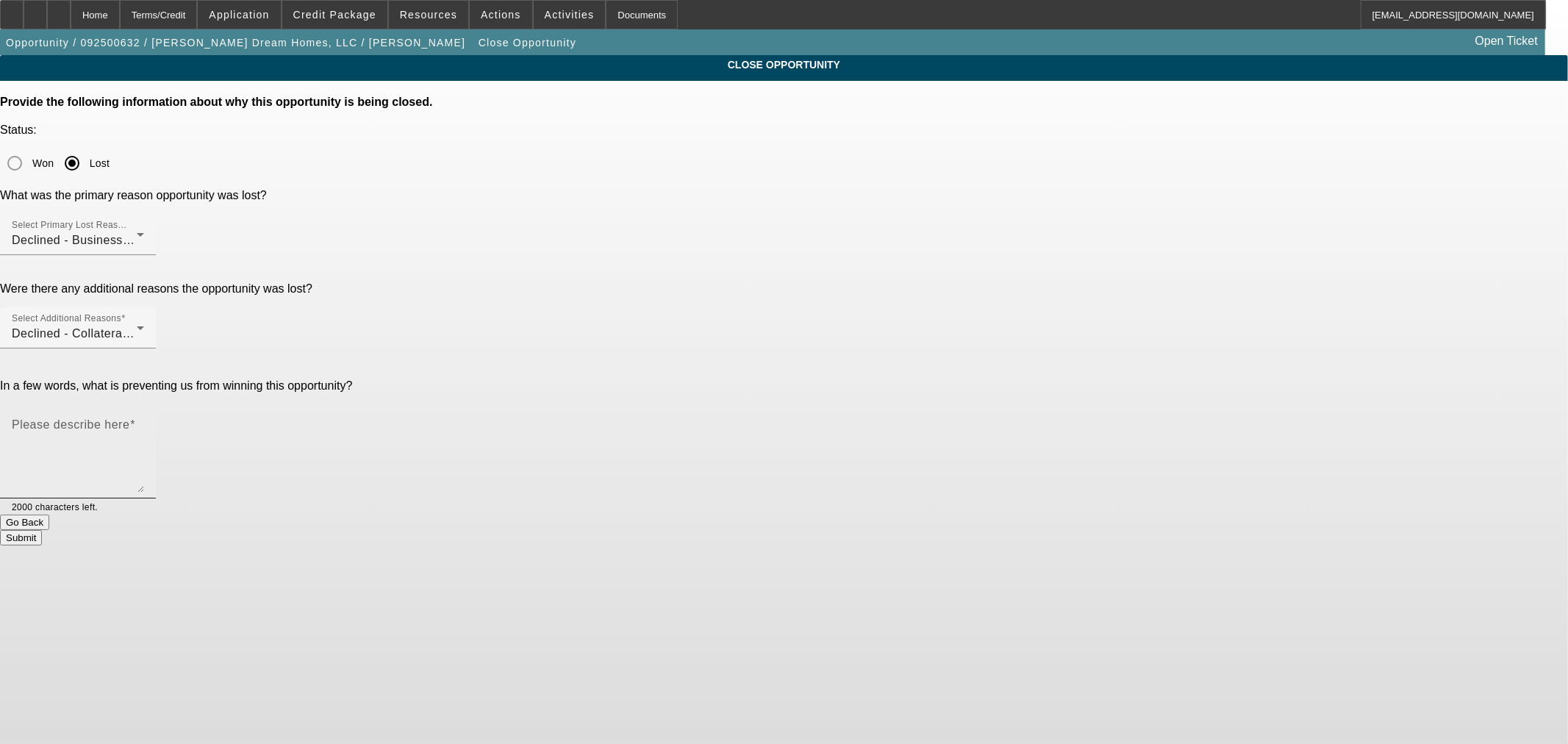
click at [144, 422] on textarea "Please describe here" at bounding box center [78, 457] width 132 height 71
type textarea "Big dump trailer and lots of recent leverage."
click at [42, 530] on button "Submit" at bounding box center [21, 537] width 42 height 15
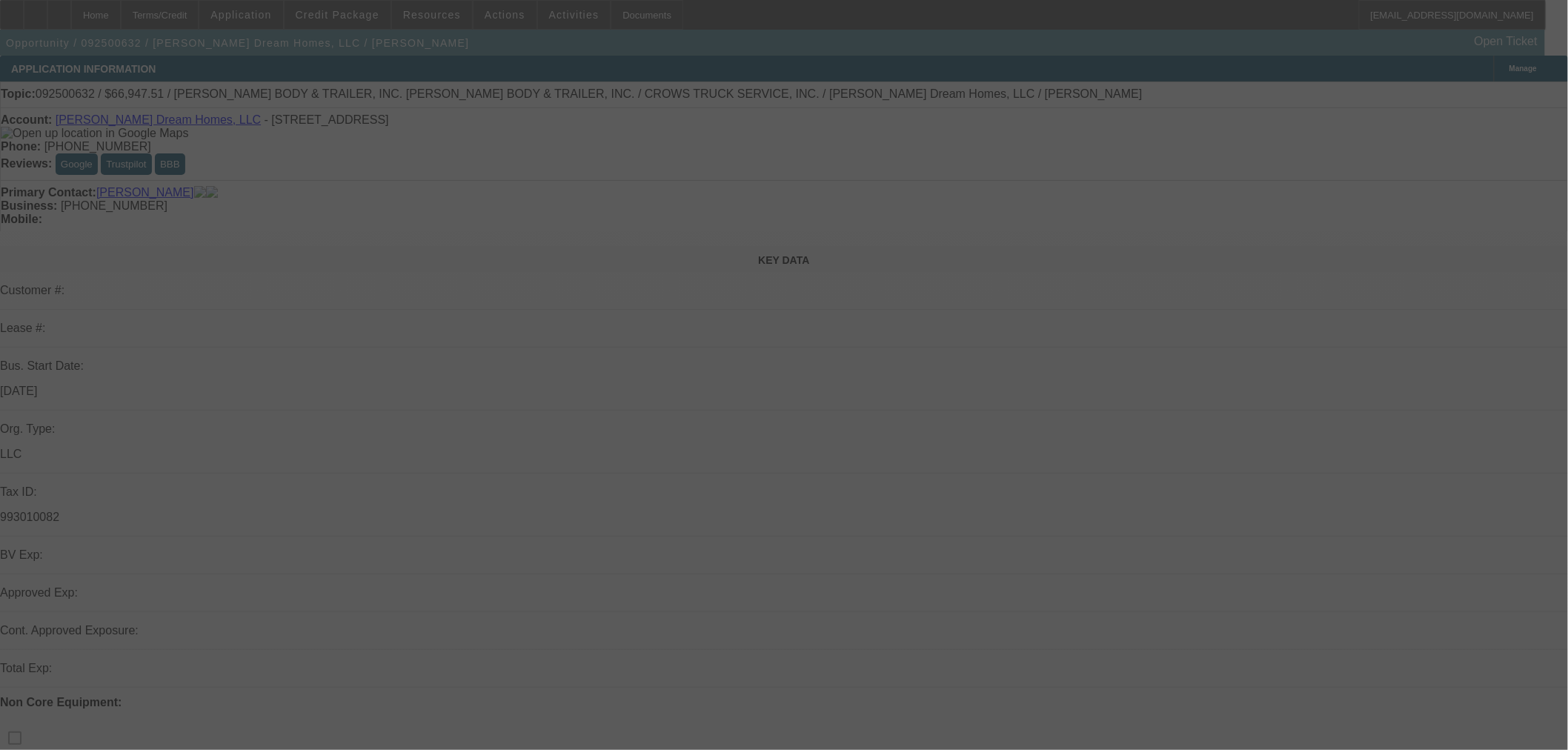
select select "0.1"
select select "2"
select select "0"
select select "6"
